Goal: Information Seeking & Learning: Learn about a topic

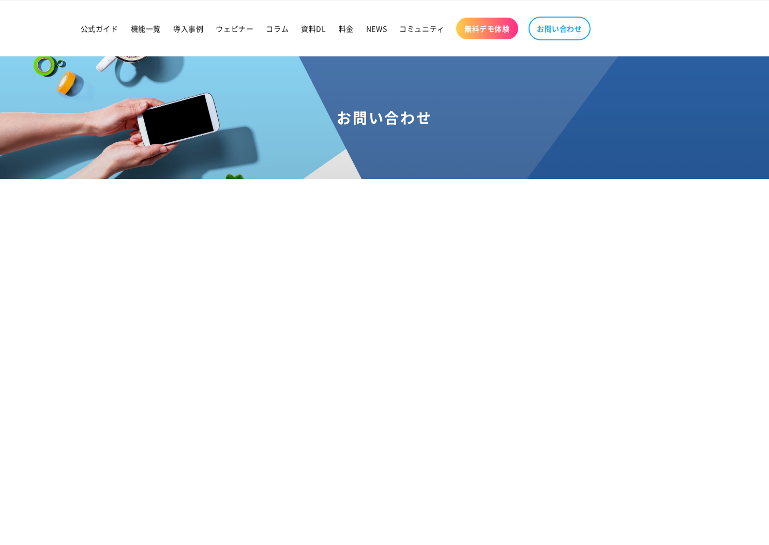
scroll to position [25, 0]
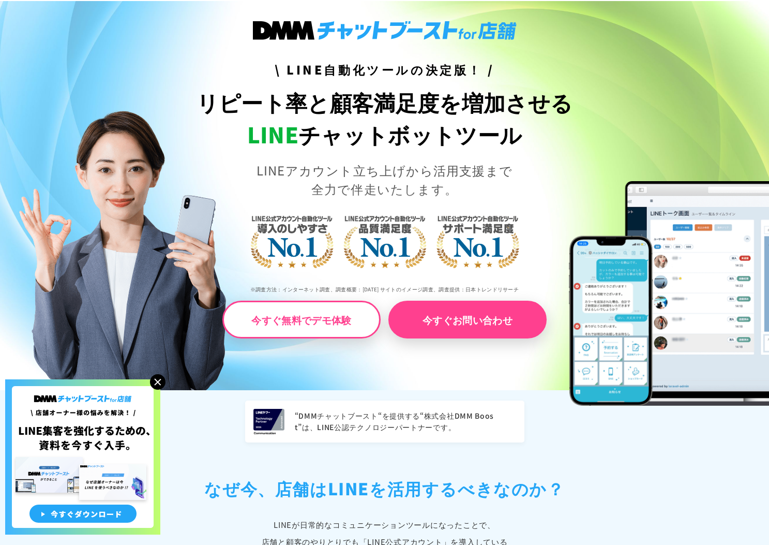
scroll to position [75, 0]
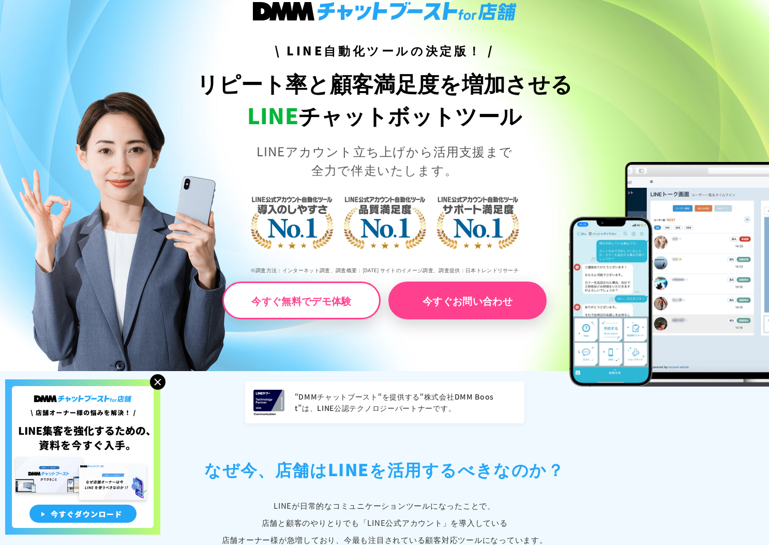
click at [160, 378] on img at bounding box center [158, 382] width 16 height 16
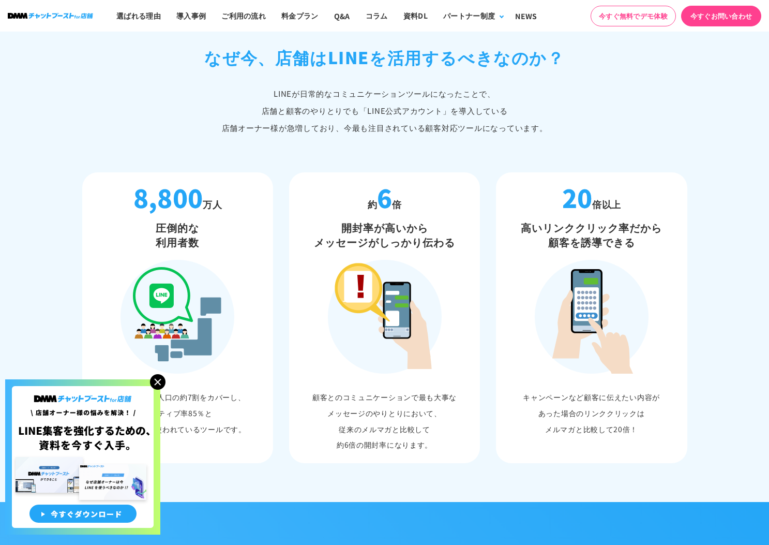
scroll to position [503, 0]
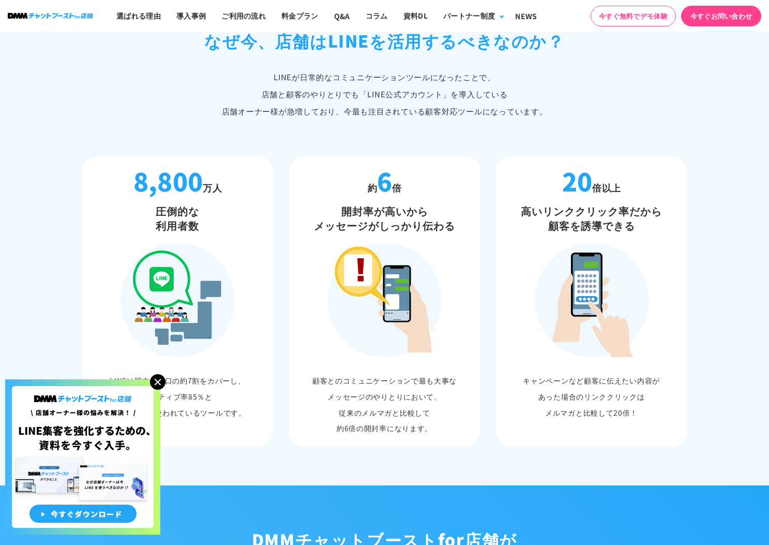
click at [158, 382] on img at bounding box center [158, 382] width 16 height 16
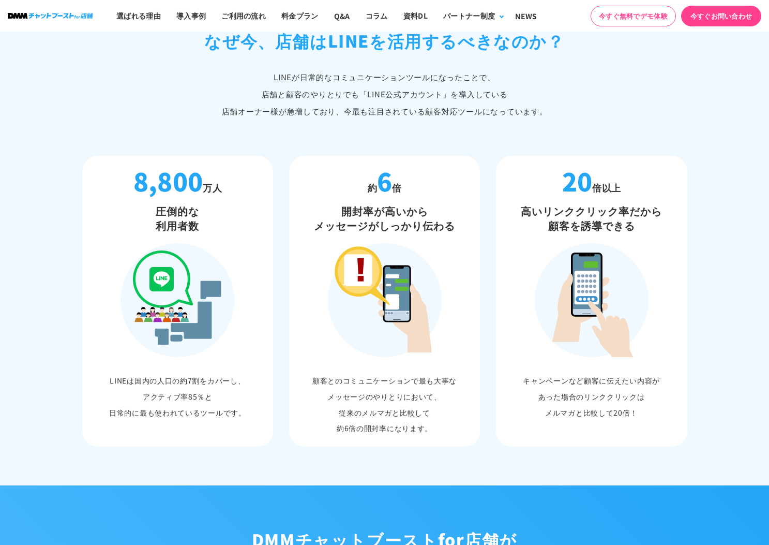
click at [57, 192] on section "“DMMチャットブースト“を提供する“株式会社DMM Boost”は、LINE公認テクノロジーパートナーです。 なぜ今、店舗は LINEを活用するべきなのか？…" at bounding box center [384, 214] width 769 height 543
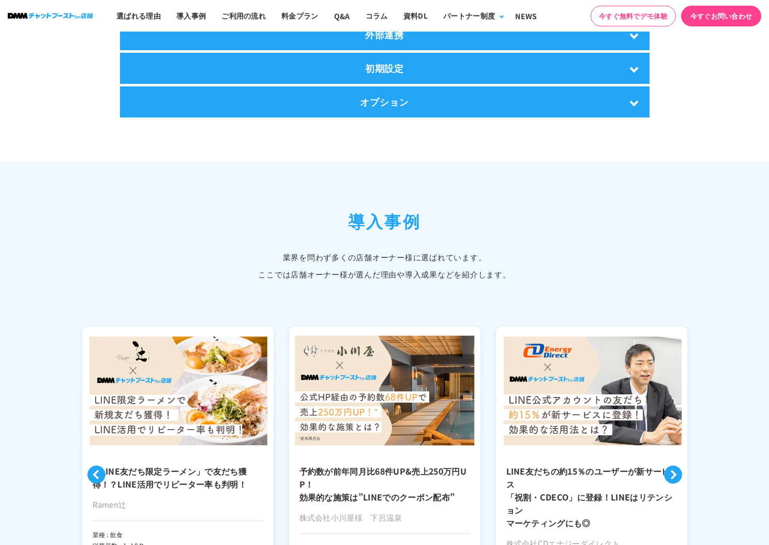
scroll to position [2307, 0]
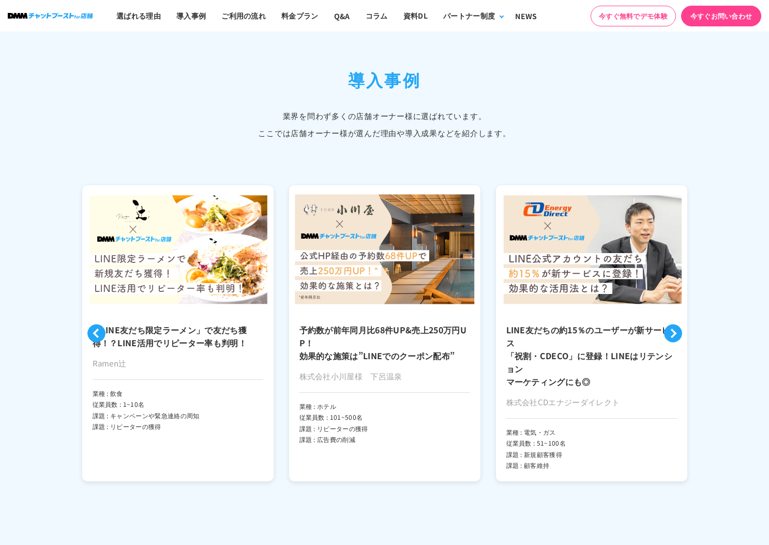
click at [171, 264] on img at bounding box center [177, 249] width 191 height 128
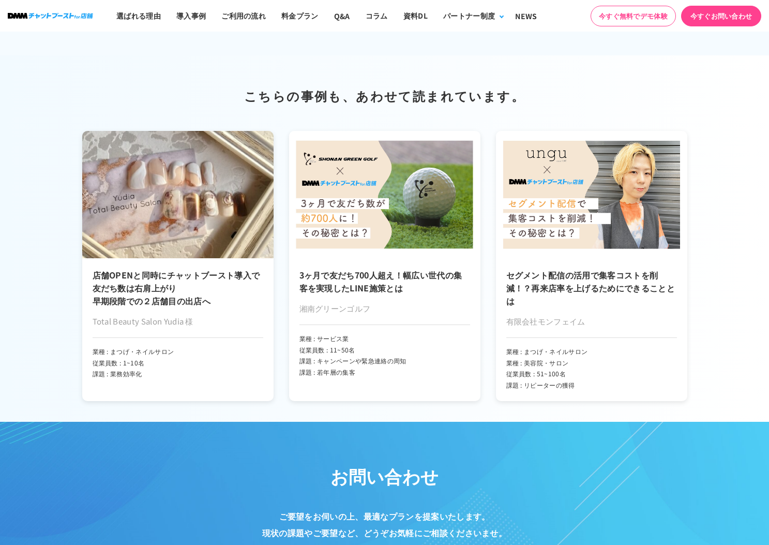
scroll to position [4887, 0]
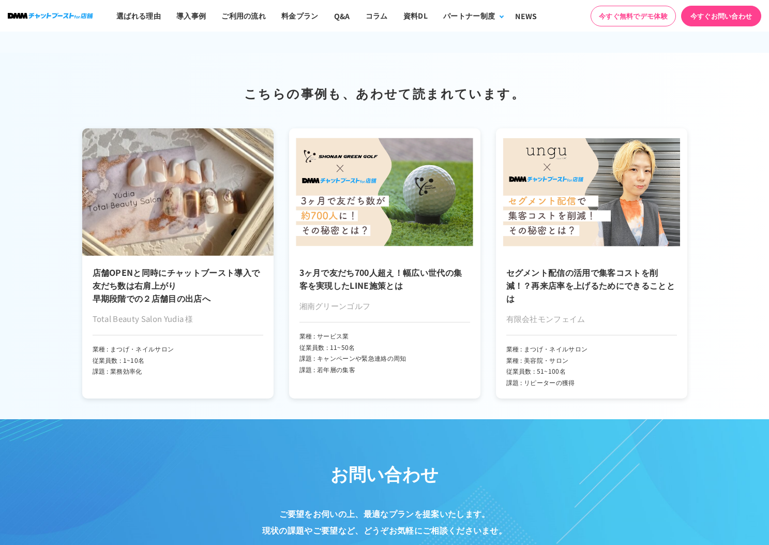
click at [348, 271] on h3 "3ヶ月で友だち700人超え！幅広い世代の集客を実現したLINE施策とは" at bounding box center [385, 279] width 171 height 26
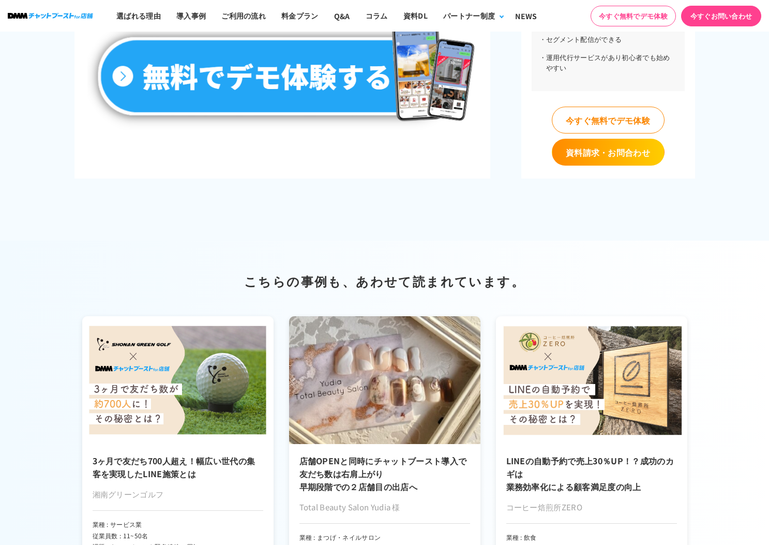
scroll to position [5443, 0]
